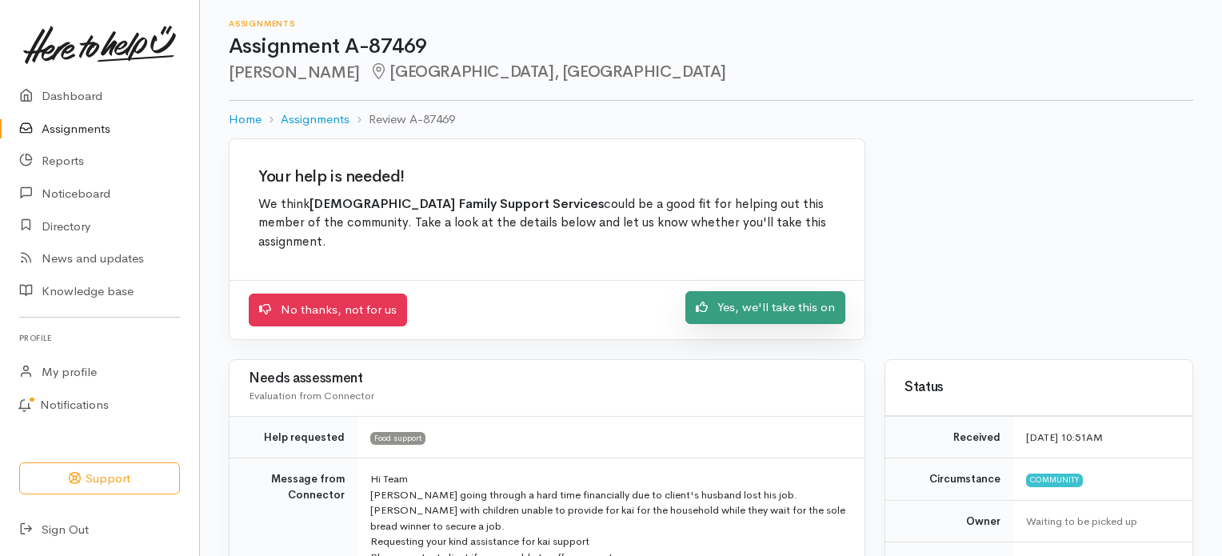
click at [762, 297] on link "Yes, we'll take this on" at bounding box center [766, 307] width 160 height 33
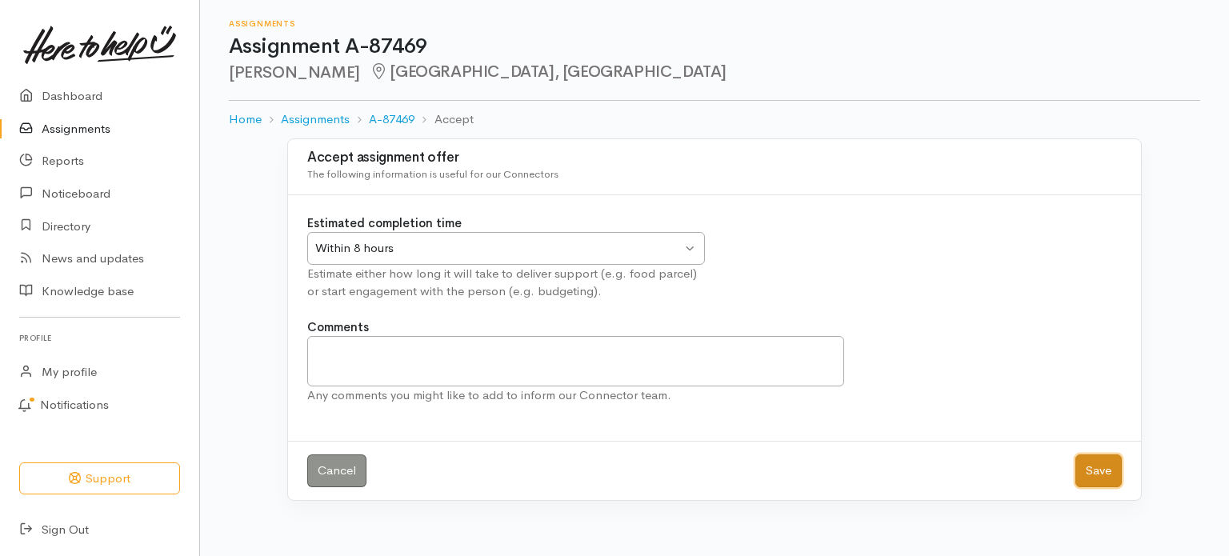
click at [1085, 484] on button "Save" at bounding box center [1098, 470] width 46 height 33
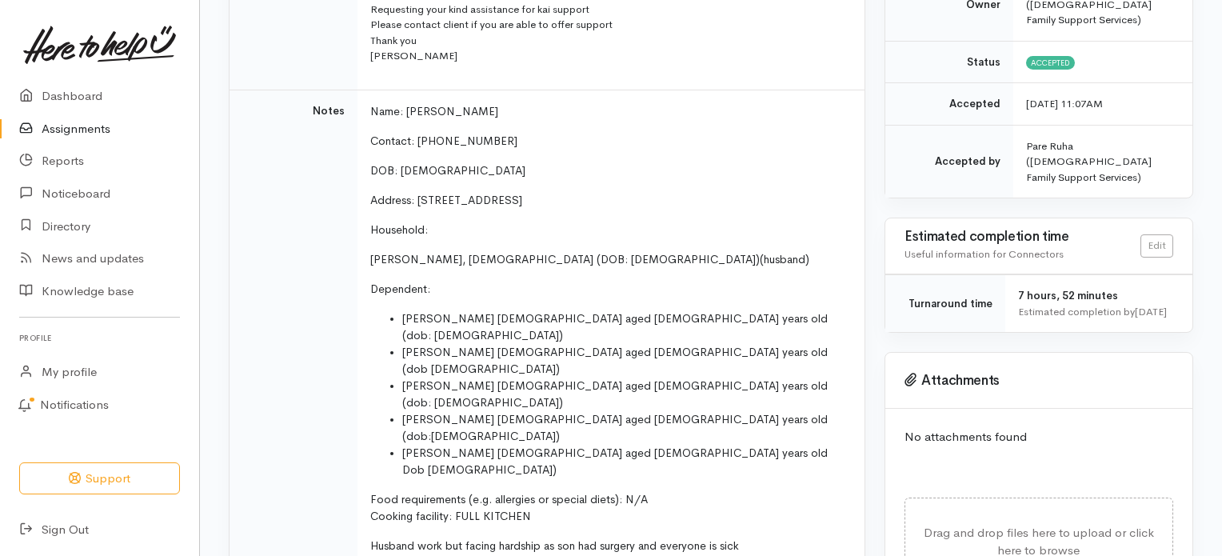
scroll to position [351, 0]
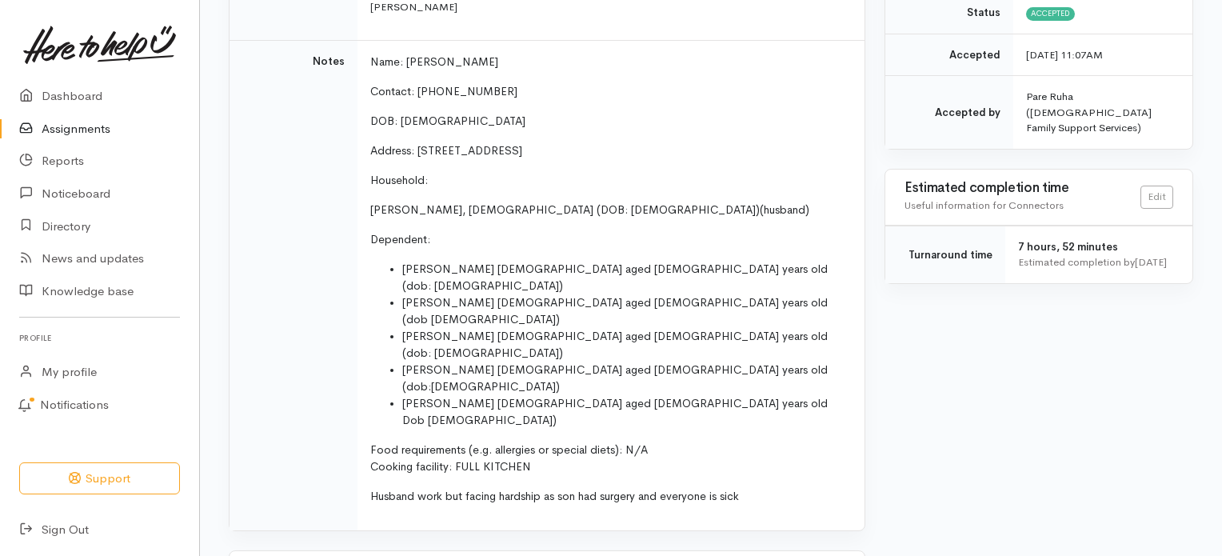
scroll to position [579, 0]
drag, startPoint x: 546, startPoint y: 201, endPoint x: 518, endPoint y: 136, distance: 70.3
click at [546, 201] on td "Name: Siosiana Hafoka Contact: 020 4177 0272 DOB: 21/02/1984 Address: 41 Tranme…" at bounding box center [611, 288] width 507 height 490
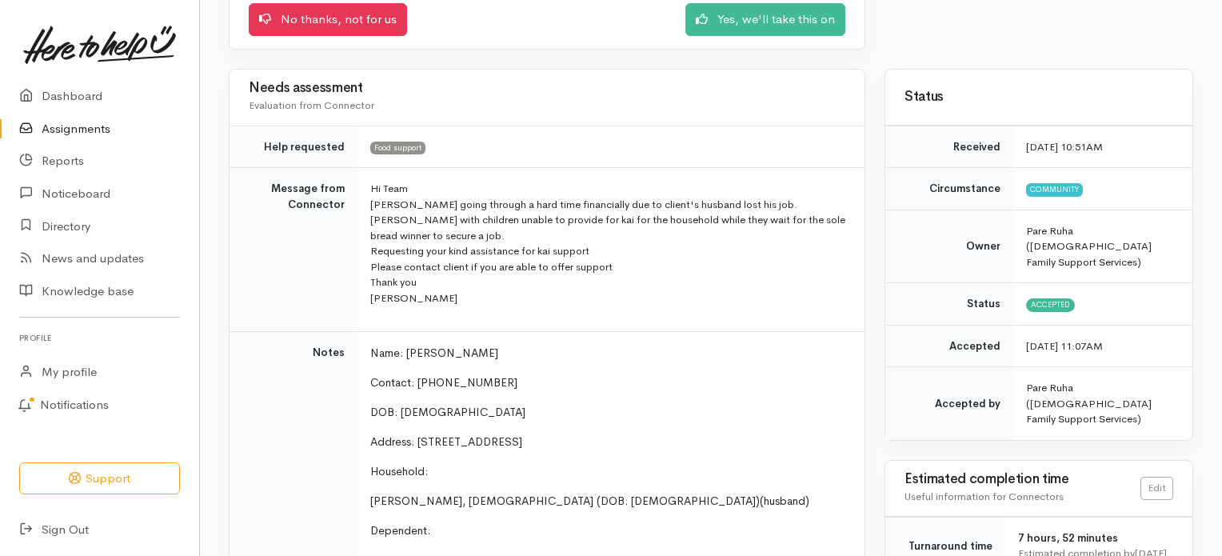
scroll to position [234, 0]
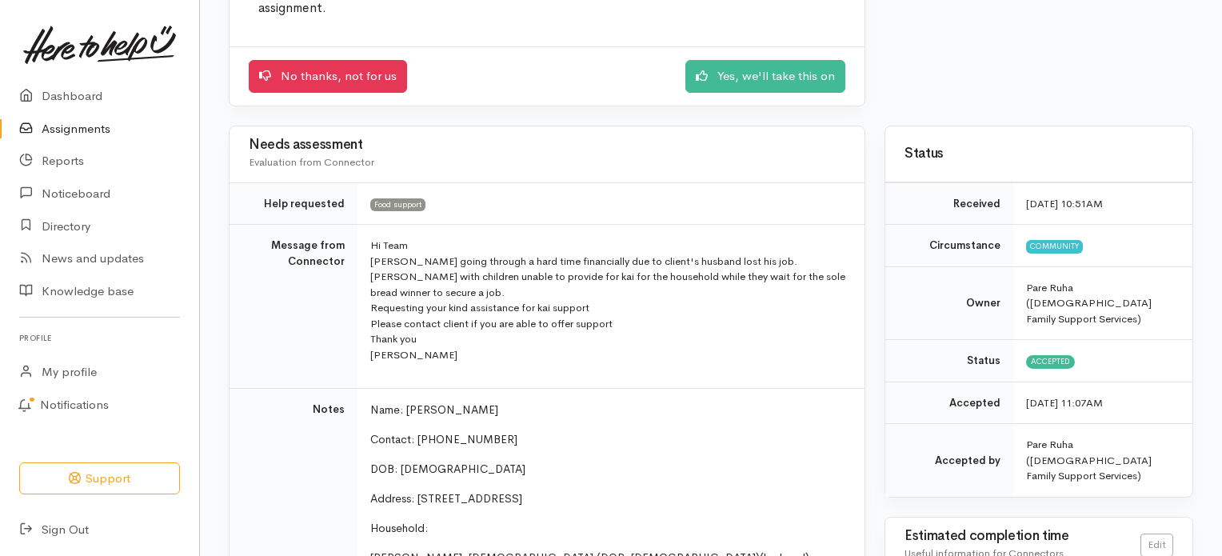
drag, startPoint x: 486, startPoint y: 95, endPoint x: 506, endPoint y: 79, distance: 25.0
click at [577, 252] on p "Hi Team Whanau going through a hard time financially due to client's husband lo…" at bounding box center [607, 300] width 475 height 125
click at [490, 402] on p "Name: Siosiana Hafoka" at bounding box center [607, 410] width 475 height 17
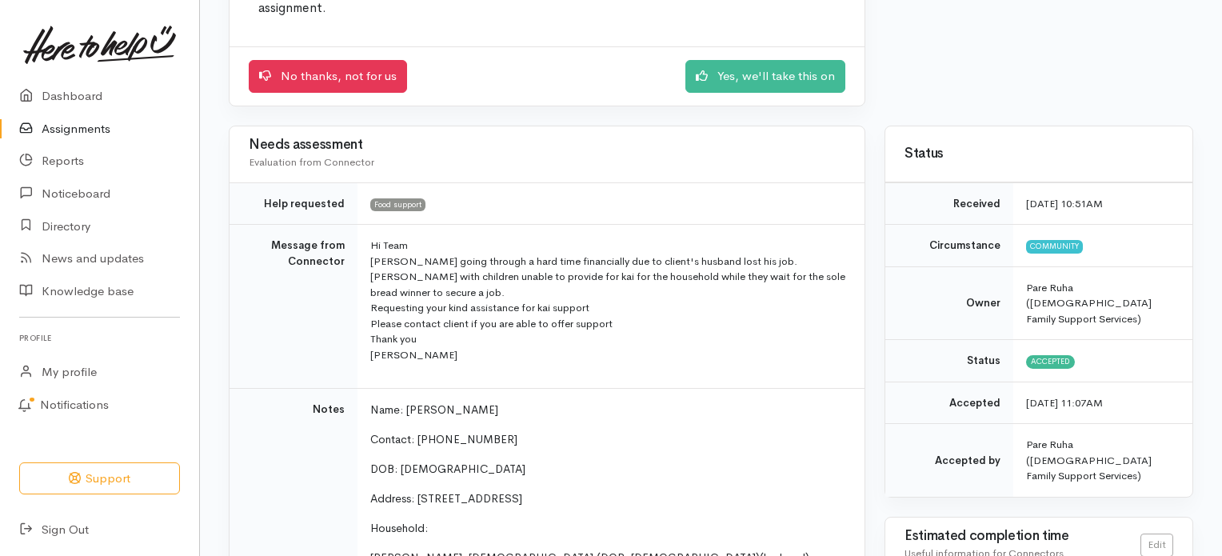
drag, startPoint x: 490, startPoint y: 395, endPoint x: 406, endPoint y: 393, distance: 84.8
click at [406, 402] on p "Name: Siosiana Hafoka" at bounding box center [607, 410] width 475 height 17
click at [534, 358] on td "Hi Team Whanau going through a hard time financially due to client's husband lo…" at bounding box center [611, 307] width 507 height 164
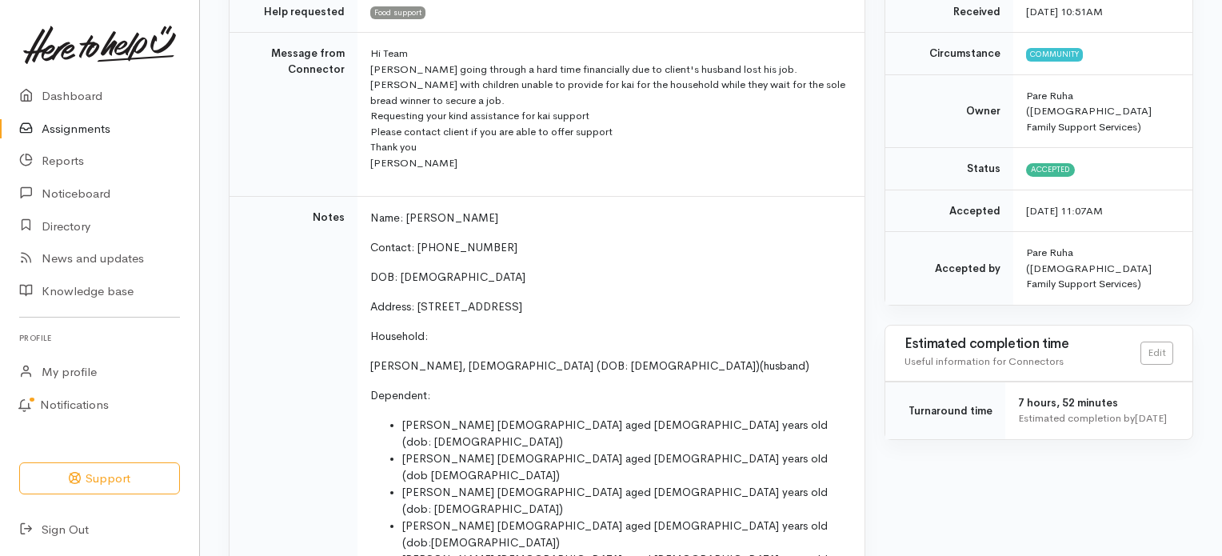
scroll to position [422, 0]
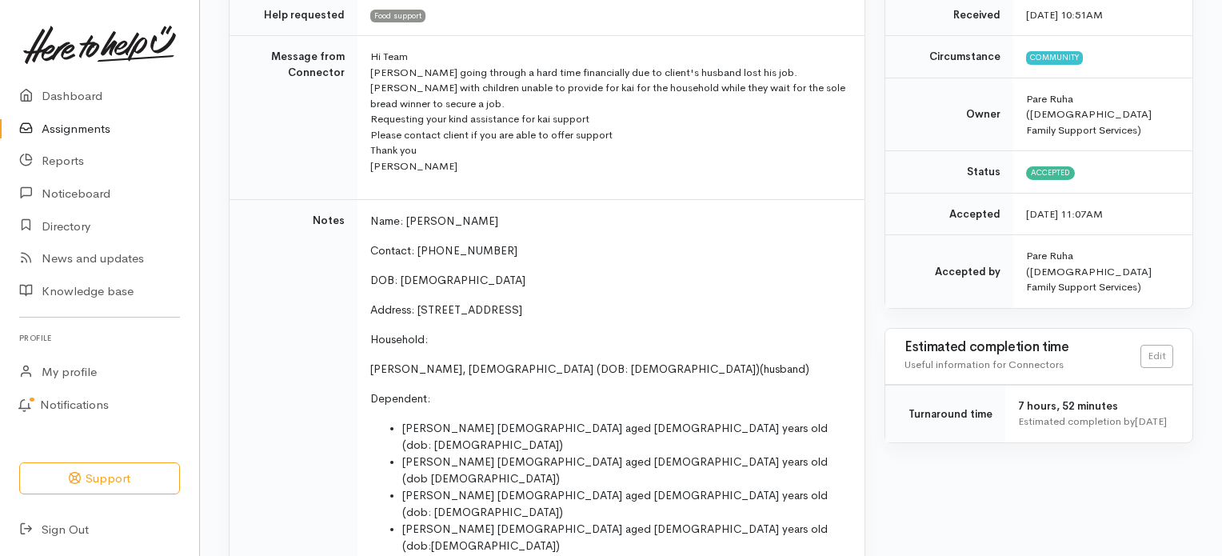
click at [1003, 268] on div "Status Received 11 Aug 2025 10:51AM Circumstance Community Owner Pare Ruha (Cat…" at bounding box center [1039, 190] width 309 height 506
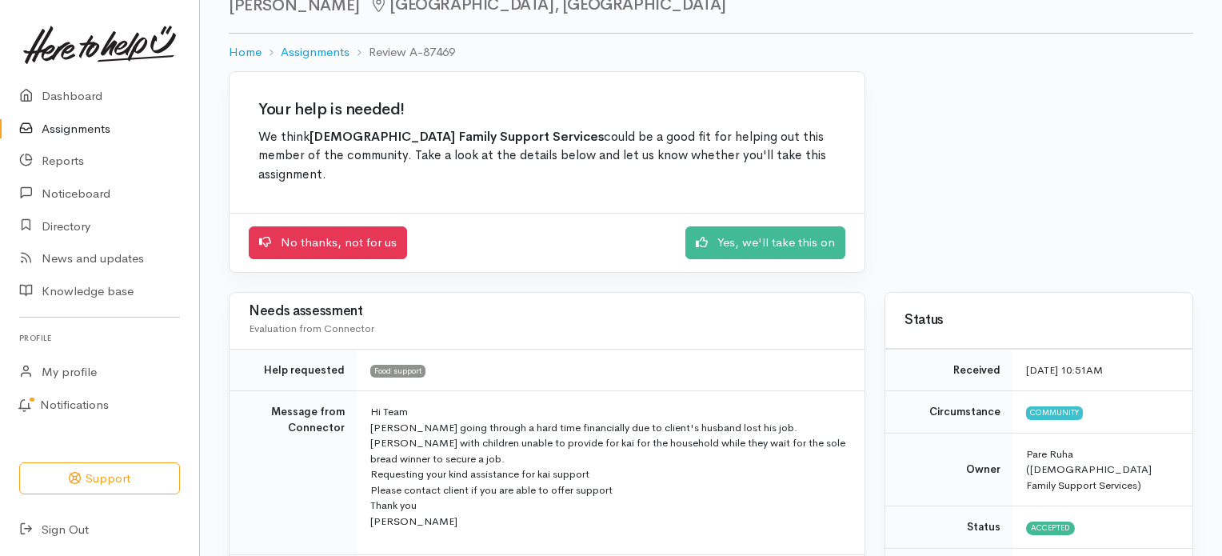
scroll to position [0, 0]
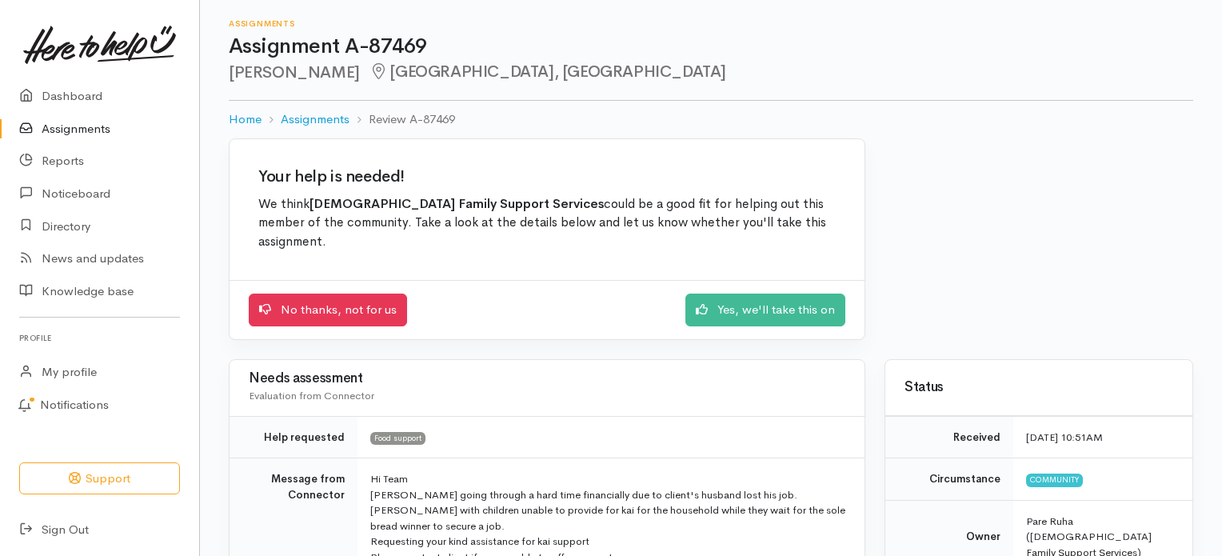
drag, startPoint x: 298, startPoint y: 316, endPoint x: 330, endPoint y: 132, distance: 186.7
click at [298, 316] on div "No thanks, not for us Yes, we'll take this on" at bounding box center [547, 309] width 635 height 59
click at [564, 86] on div "Assignments Assignment A-87469 Siosiana Hafoka Fairfield, Hamilton" at bounding box center [711, 50] width 965 height 101
click at [589, 192] on div "Your help is needed! We think Catholic Family Support Services could be a good …" at bounding box center [547, 210] width 635 height 142
click at [790, 291] on link "Yes, we'll take this on" at bounding box center [766, 307] width 160 height 33
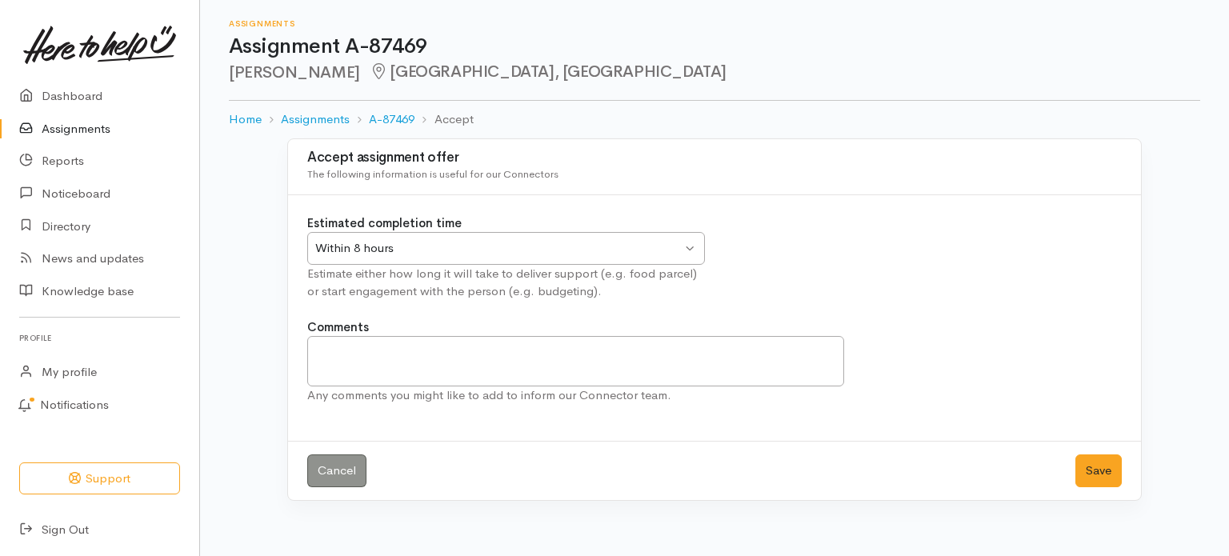
click at [438, 509] on div "Accept assignment offer The following information is useful for our Connectors …" at bounding box center [714, 329] width 1029 height 382
click at [750, 350] on textarea "Comments" at bounding box center [575, 361] width 537 height 50
click at [1098, 467] on button "Save" at bounding box center [1098, 470] width 46 height 33
click at [1091, 460] on button "Save" at bounding box center [1098, 470] width 46 height 33
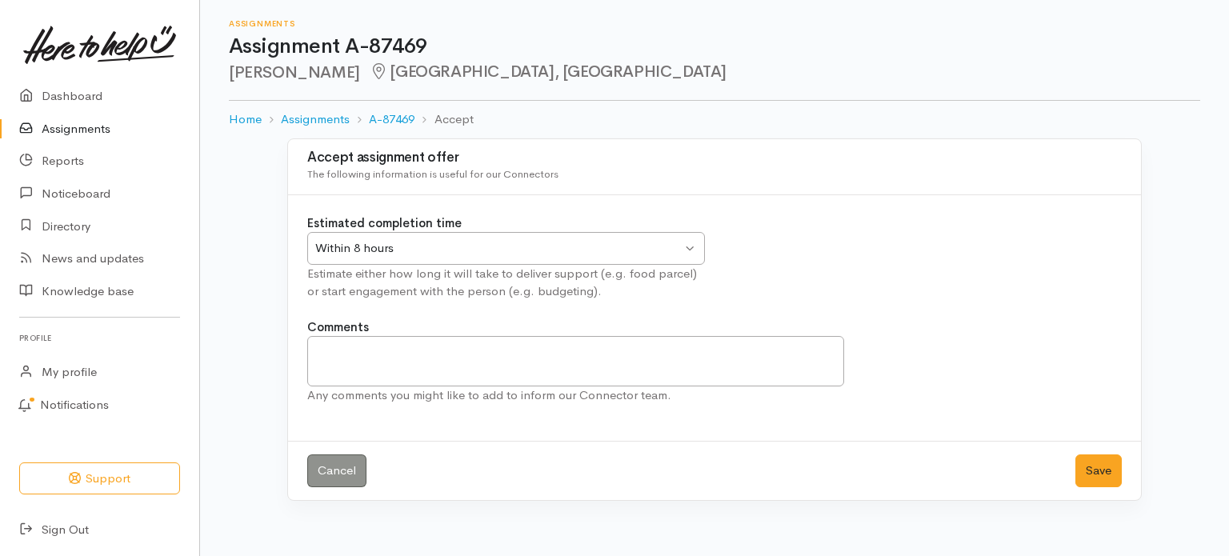
click at [1091, 460] on button "Save" at bounding box center [1098, 470] width 46 height 33
click at [1083, 466] on button "Save" at bounding box center [1098, 470] width 46 height 33
click at [1120, 462] on button "Save" at bounding box center [1098, 470] width 46 height 33
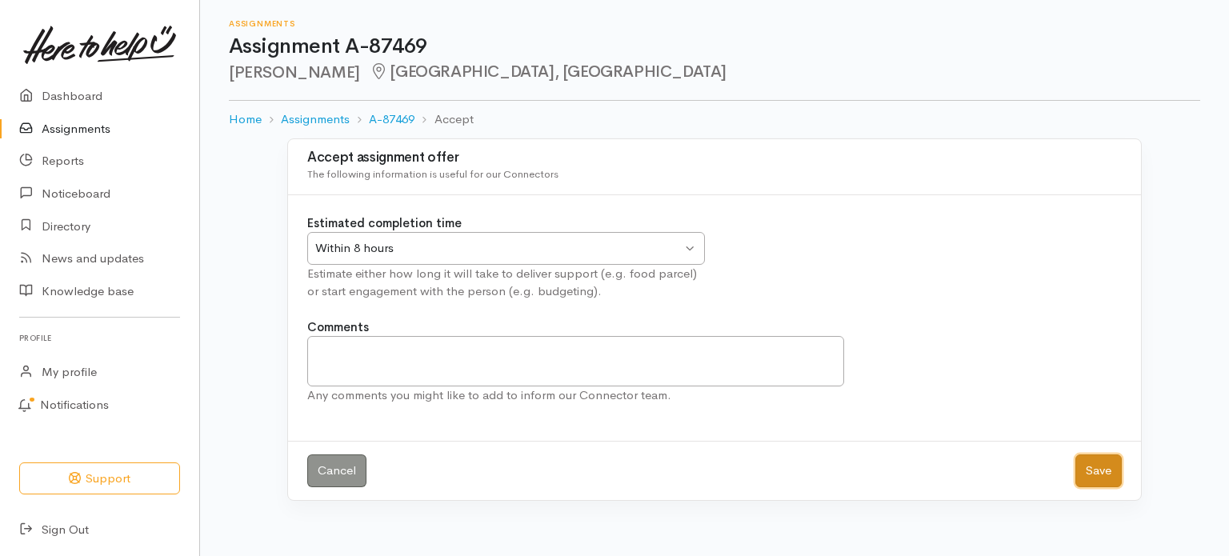
click at [1091, 472] on button "Save" at bounding box center [1098, 470] width 46 height 33
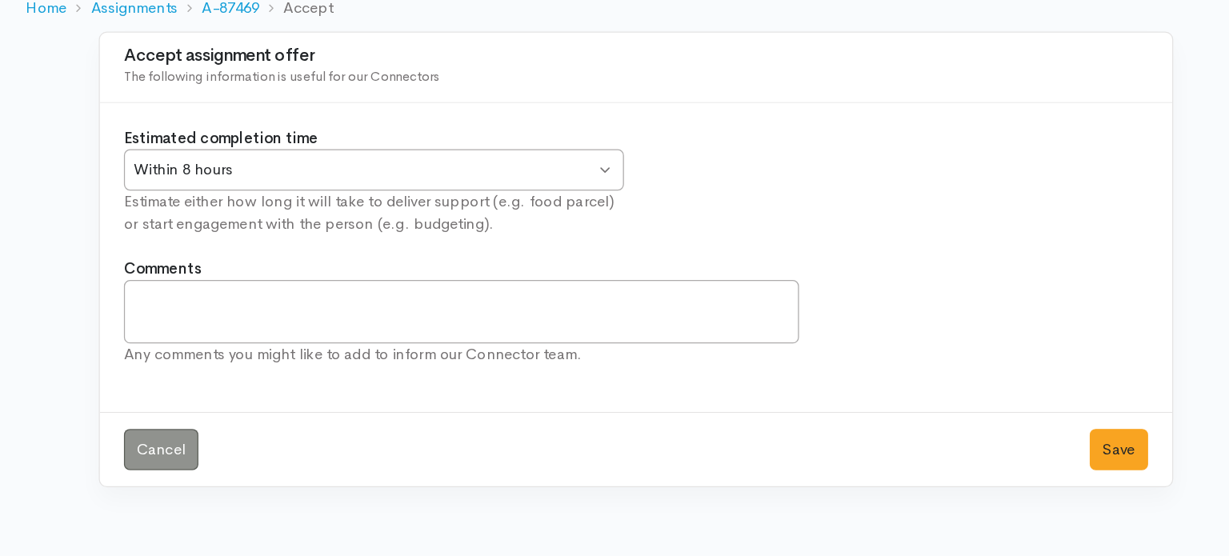
click at [1019, 506] on div "Accept assignment offer The following information is useful for our Connectors …" at bounding box center [714, 329] width 1029 height 382
click at [1095, 470] on button "Save" at bounding box center [1098, 470] width 46 height 33
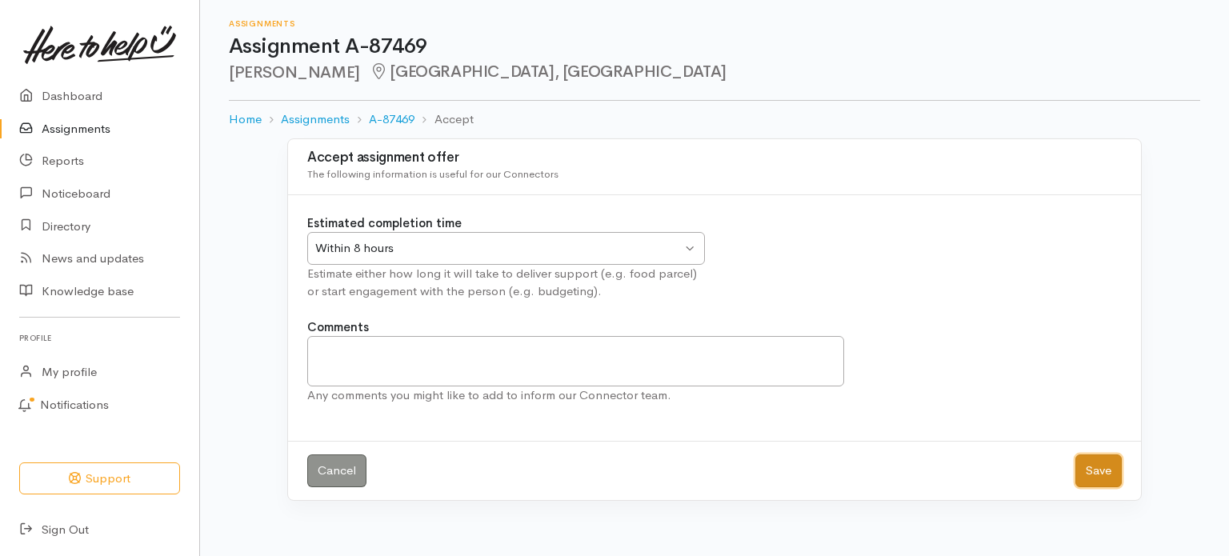
click at [1082, 480] on button "Save" at bounding box center [1098, 470] width 46 height 33
drag, startPoint x: 406, startPoint y: 237, endPoint x: 358, endPoint y: 310, distance: 87.4
click at [406, 237] on div "Within 8 hours Within 8 hours" at bounding box center [506, 248] width 398 height 33
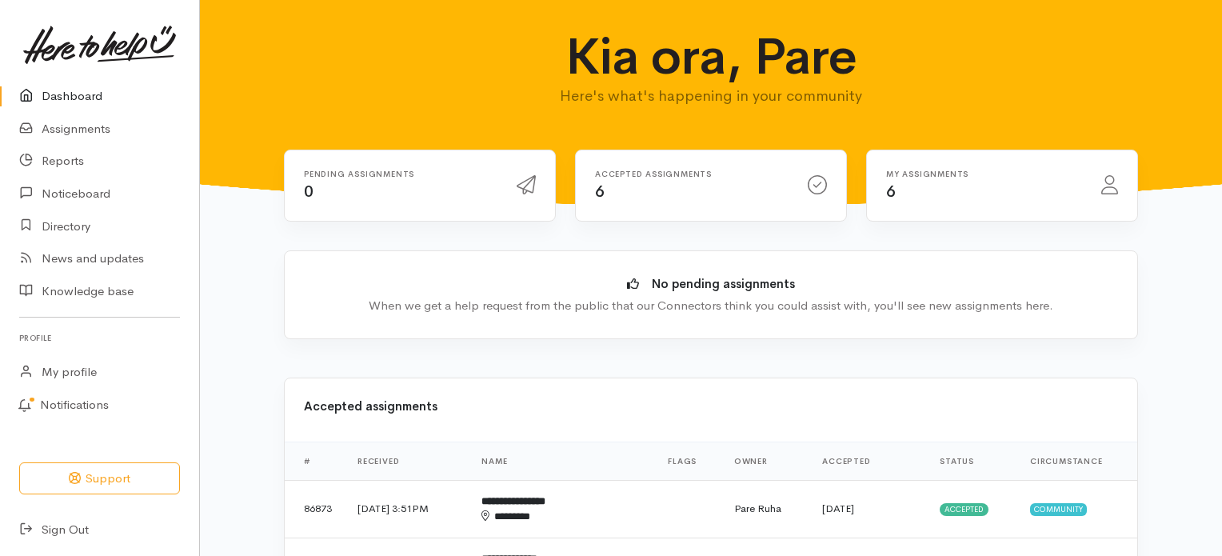
click at [570, 86] on p "Here's what's happening in your community" at bounding box center [711, 96] width 473 height 22
